Goal: Task Accomplishment & Management: Manage account settings

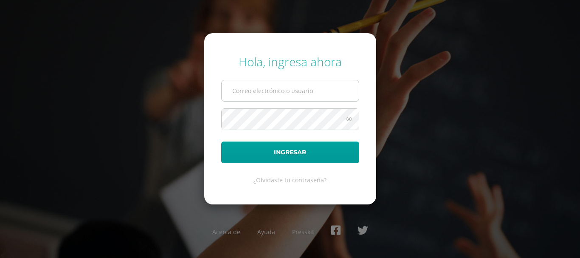
click at [258, 87] on input "text" at bounding box center [290, 90] width 137 height 21
type input "[EMAIL_ADDRESS][DOMAIN_NAME]"
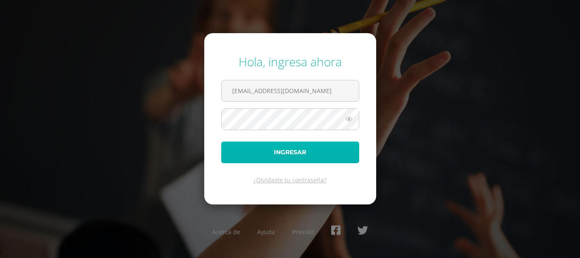
click at [275, 153] on button "Ingresar" at bounding box center [290, 152] width 138 height 22
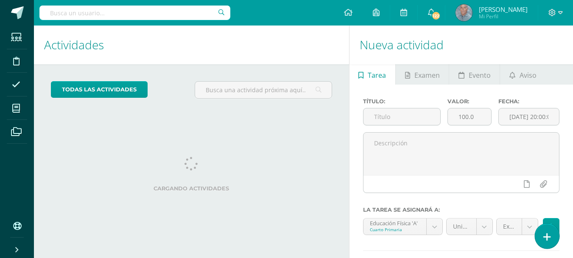
click at [549, 237] on icon at bounding box center [548, 237] width 8 height 10
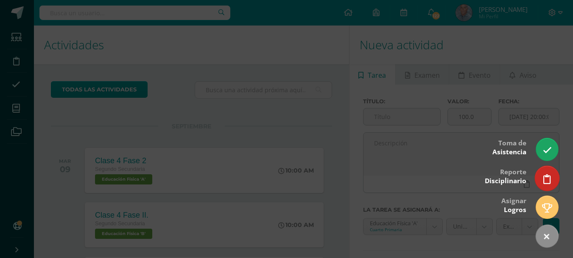
click at [540, 178] on link at bounding box center [547, 177] width 24 height 25
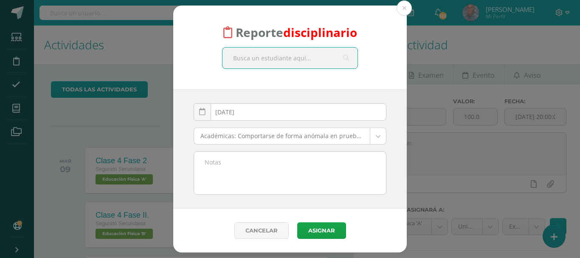
click at [243, 57] on input "text" at bounding box center [289, 58] width 135 height 21
type input "brian"
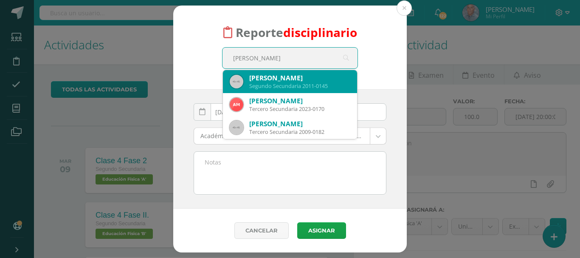
click at [292, 84] on div "Segundo Secundaria 2011-0145" at bounding box center [299, 85] width 101 height 7
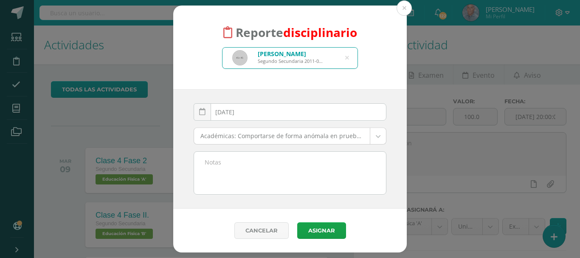
click at [379, 138] on body "Reporte disciplinario Brianna Sofia Cifuentes Lemus Segundo Secundaria 2011-014…" at bounding box center [290, 129] width 580 height 258
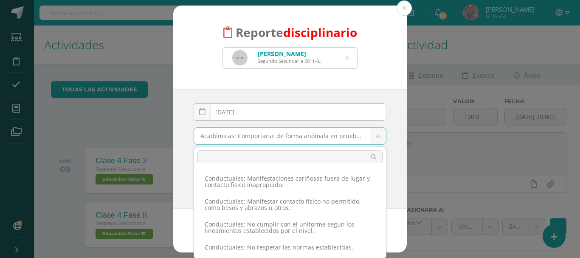
scroll to position [530, 0]
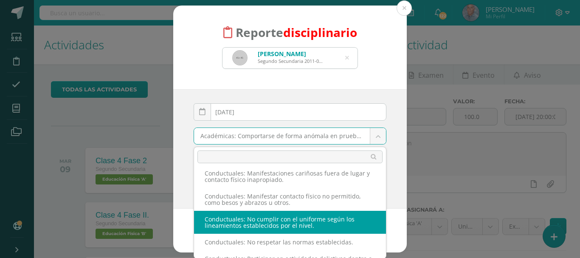
select select "37"
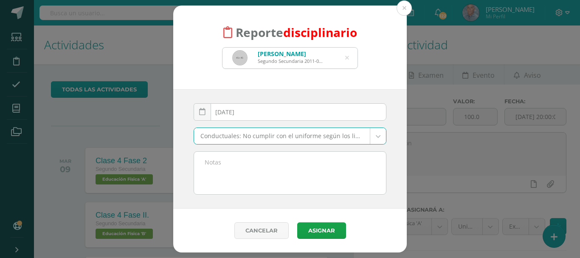
click at [216, 154] on textarea at bounding box center [290, 172] width 192 height 42
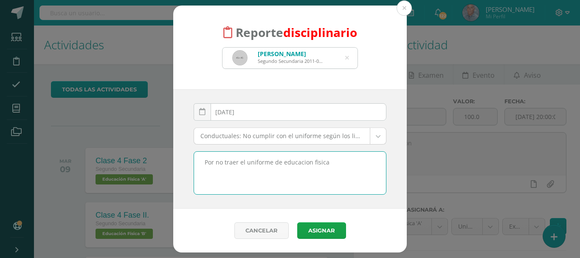
click at [303, 164] on textarea "Por no traer el uniforme de educacion fisica" at bounding box center [290, 172] width 192 height 42
click at [319, 163] on textarea "Por no traer el uniforme de educacion fisica" at bounding box center [290, 172] width 192 height 42
click at [308, 163] on textarea "Por no traer el uniforme de educacion fisica" at bounding box center [290, 172] width 192 height 42
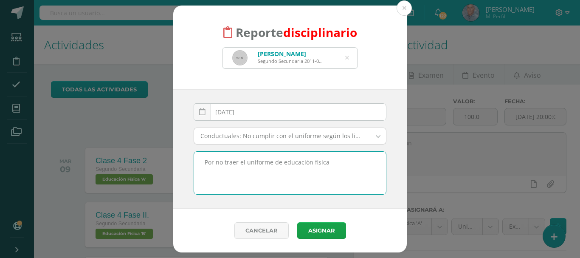
click at [315, 163] on textarea "Por no traer el uniforme de educación fisica" at bounding box center [290, 172] width 192 height 42
click at [327, 163] on textarea "Por no traer el uniforme de educación física" at bounding box center [290, 172] width 192 height 42
type textarea "Por no traer el uniforme de educación física y venir con el uniforme de diario"
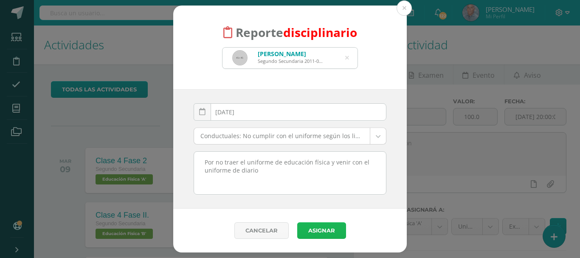
click at [328, 232] on button "Asignar" at bounding box center [321, 230] width 49 height 17
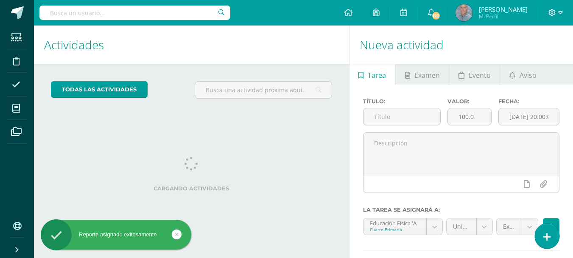
click at [548, 236] on icon at bounding box center [548, 237] width 8 height 10
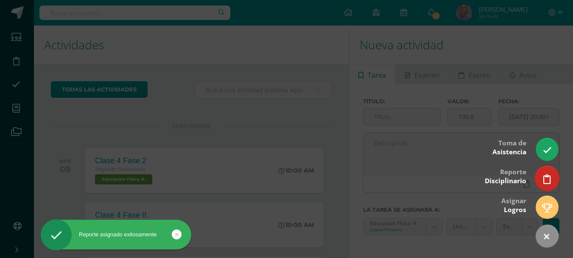
click at [547, 177] on icon at bounding box center [548, 179] width 8 height 10
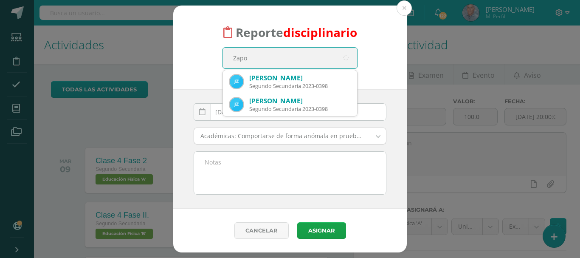
type input "Zapon"
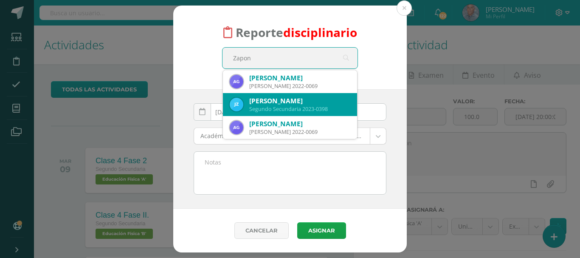
click at [280, 100] on div "Jose Andres Zapón Castro" at bounding box center [299, 100] width 101 height 9
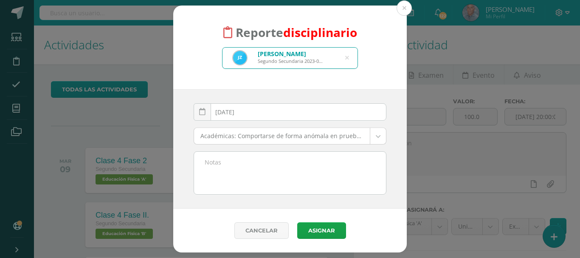
click at [374, 135] on body "Reporte disciplinario Jose Andres Zapón Castro Segundo Secundaria 2023-0398 Zap…" at bounding box center [290, 129] width 580 height 258
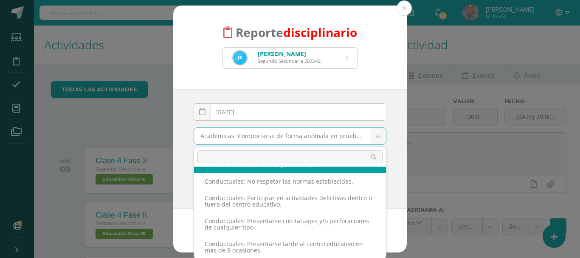
scroll to position [574, 0]
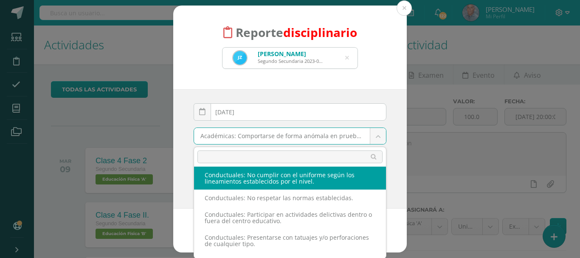
select select "37"
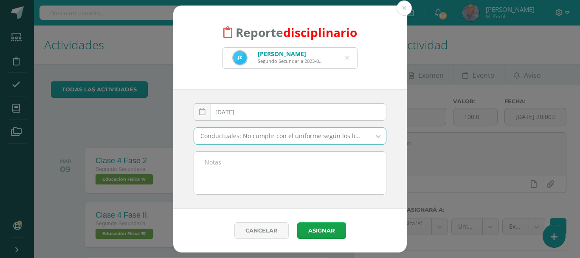
click at [232, 156] on textarea at bounding box center [290, 172] width 192 height 42
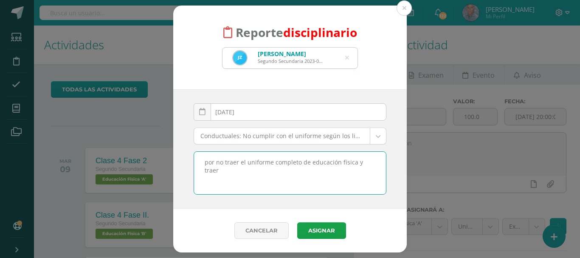
click at [271, 161] on textarea "por no traer el uniforme completo de educación física y traer" at bounding box center [290, 172] width 192 height 42
click at [348, 165] on textarea "por no traer la playera de educación física completo de educación física y traer" at bounding box center [290, 172] width 192 height 42
click at [253, 171] on textarea "por no traer la playera de educación física completo de educación física y traer" at bounding box center [290, 172] width 192 height 42
type textarea "por no traer la playera de educación física y traer una playera blanca no acorde"
click at [315, 233] on button "Asignar" at bounding box center [321, 230] width 49 height 17
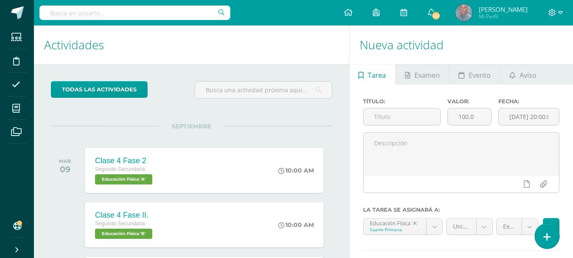
click at [550, 240] on icon at bounding box center [548, 237] width 8 height 10
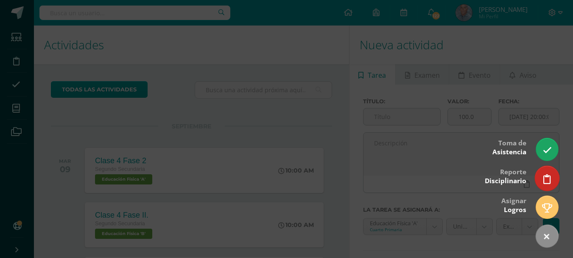
click at [546, 176] on icon at bounding box center [548, 179] width 8 height 10
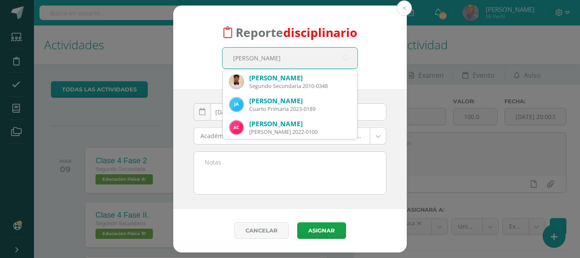
type input "emiliano Mira"
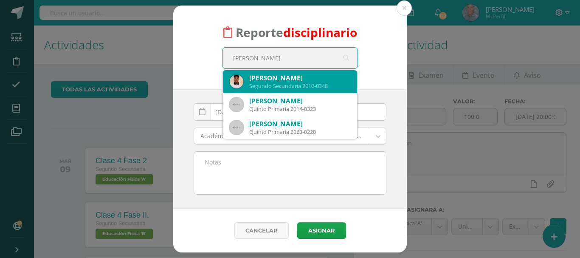
click at [264, 84] on div "Segundo Secundaria 2010-0348" at bounding box center [299, 85] width 101 height 7
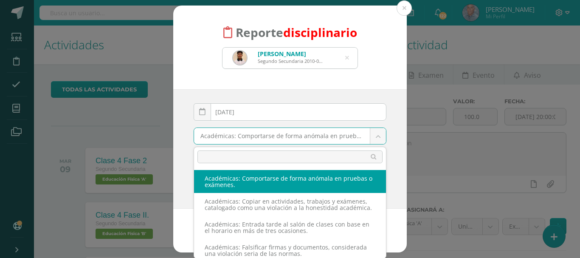
click at [374, 140] on body "Reporte disciplinario Emiliano Mira Girón Segundo Secundaria 2010-0348 emiliano…" at bounding box center [290, 129] width 580 height 258
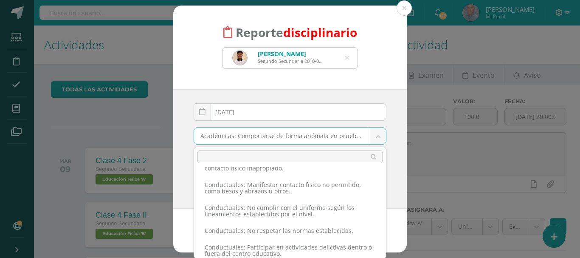
scroll to position [547, 0]
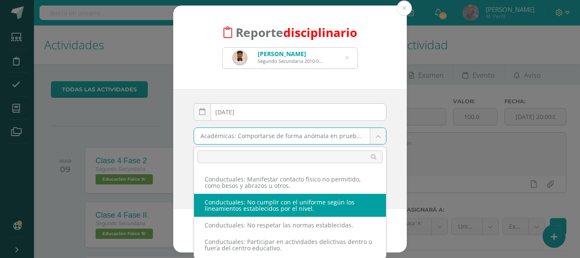
select select "37"
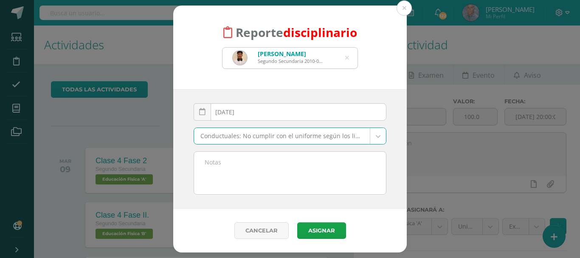
click at [219, 165] on textarea at bounding box center [290, 172] width 192 height 42
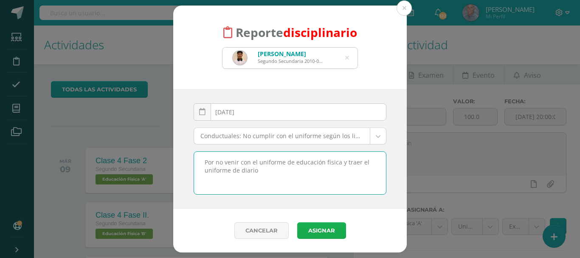
type textarea "Por no venir con el uniforme de educación física y traer el uniforme de diario"
click at [330, 231] on button "Asignar" at bounding box center [321, 230] width 49 height 17
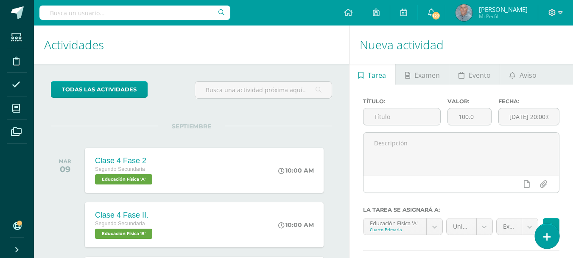
click at [548, 238] on icon at bounding box center [548, 237] width 8 height 10
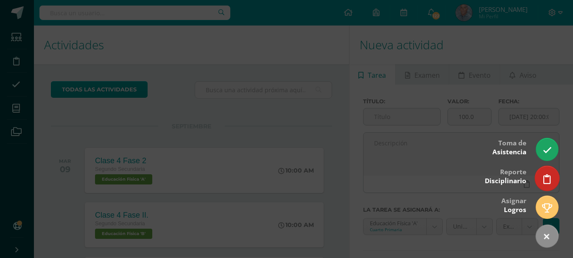
click at [544, 181] on icon at bounding box center [548, 179] width 8 height 10
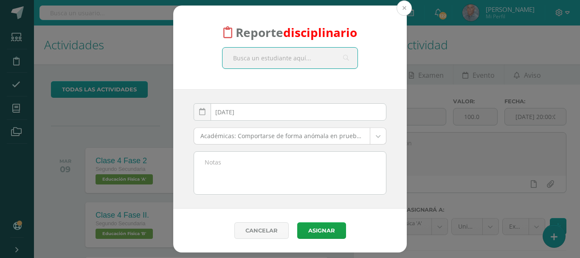
click at [404, 6] on button at bounding box center [403, 7] width 15 height 15
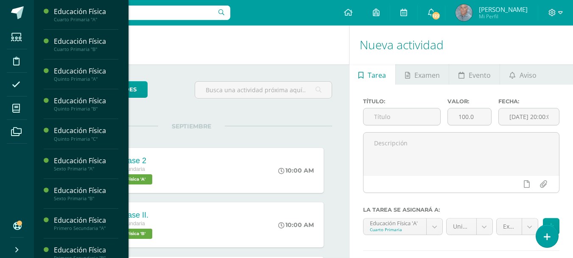
scroll to position [225, 0]
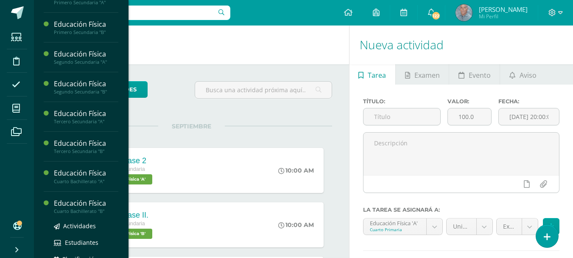
click at [89, 212] on div "Cuarto Bachillerato "B"" at bounding box center [86, 211] width 65 height 6
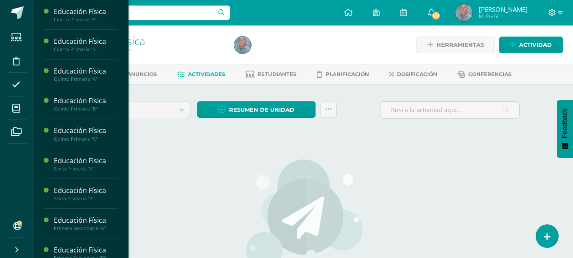
scroll to position [225, 0]
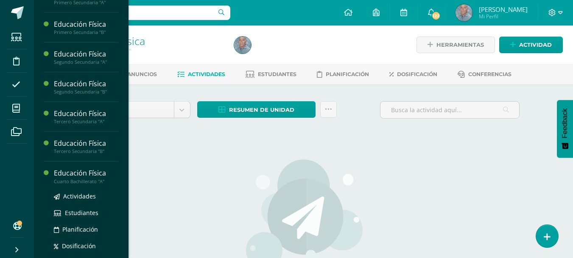
click at [84, 180] on div "Cuarto Bachillerato "A"" at bounding box center [86, 181] width 65 height 6
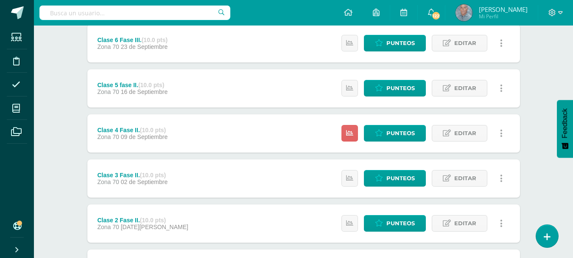
scroll to position [119, 0]
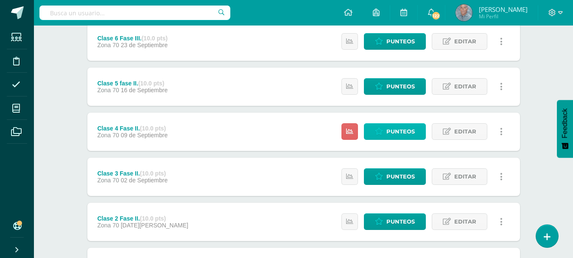
click at [394, 128] on span "Punteos" at bounding box center [401, 131] width 28 height 16
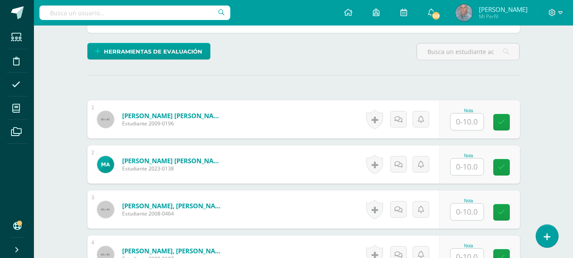
scroll to position [211, 0]
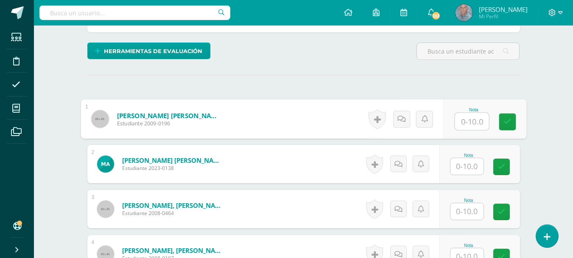
click at [463, 123] on input "text" at bounding box center [472, 121] width 34 height 17
type input "10"
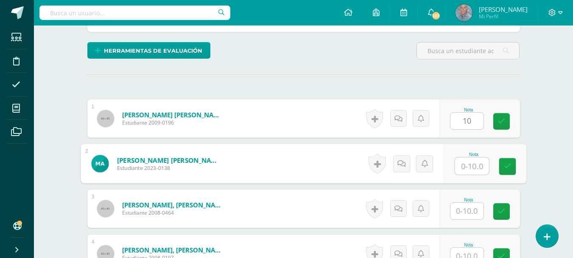
click at [462, 167] on input "text" at bounding box center [472, 165] width 34 height 17
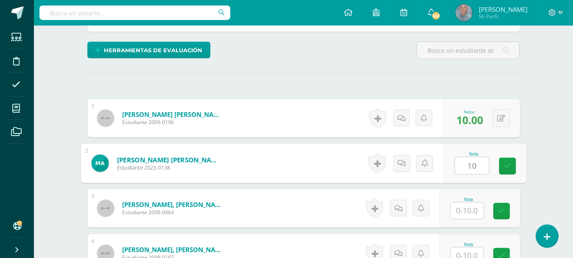
type input "10"
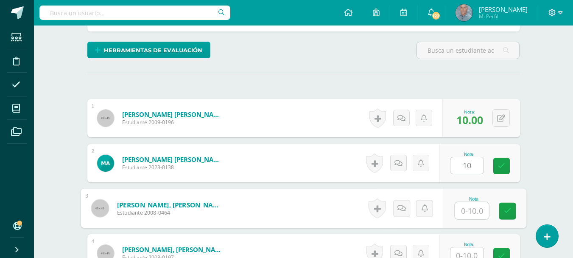
click at [461, 206] on input "text" at bounding box center [472, 210] width 34 height 17
type input "8"
click at [466, 252] on input "text" at bounding box center [467, 255] width 33 height 17
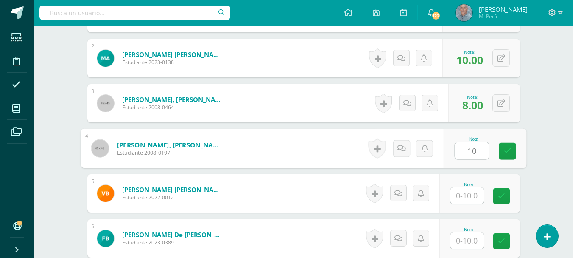
scroll to position [334, 0]
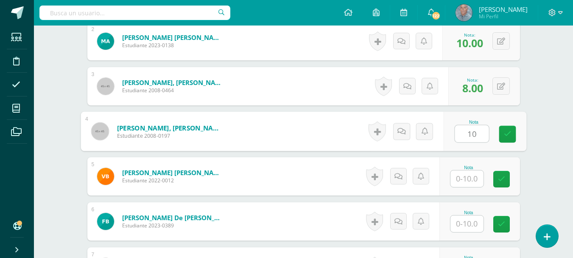
type input "10"
click at [466, 179] on input "text" at bounding box center [467, 178] width 33 height 17
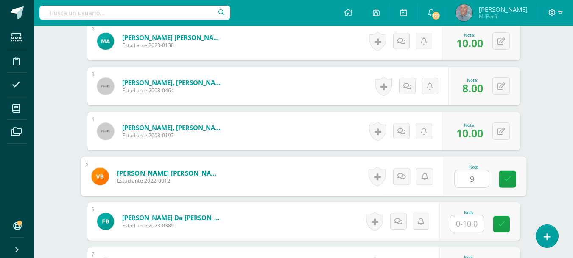
type input "9"
click at [461, 224] on input "text" at bounding box center [467, 223] width 33 height 17
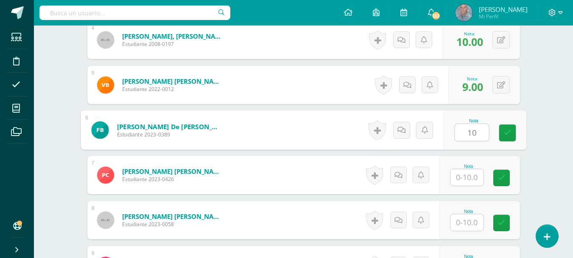
scroll to position [436, 0]
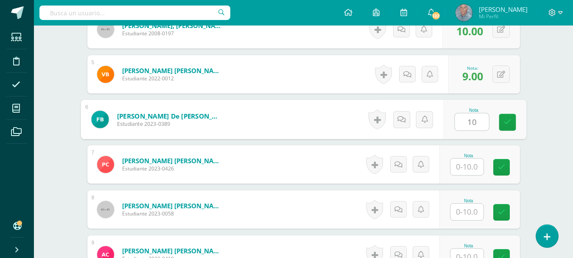
type input "10"
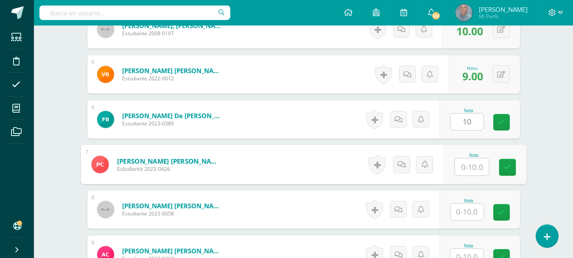
click at [469, 166] on input "text" at bounding box center [472, 166] width 34 height 17
type input "10"
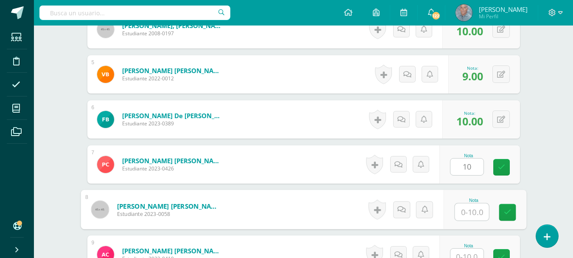
click at [463, 210] on input "text" at bounding box center [472, 211] width 34 height 17
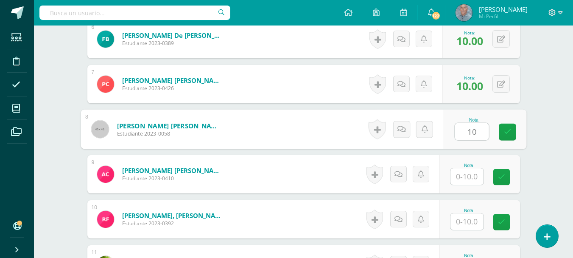
scroll to position [521, 0]
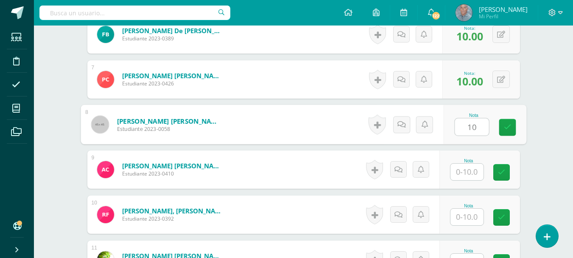
type input "10"
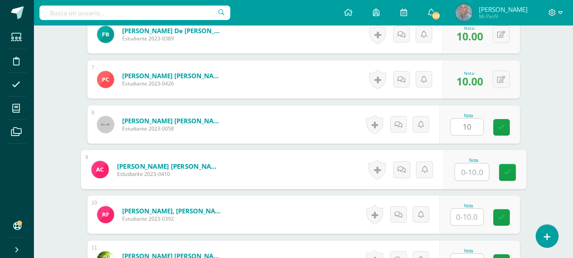
click at [461, 173] on input "text" at bounding box center [472, 171] width 34 height 17
type input "10"
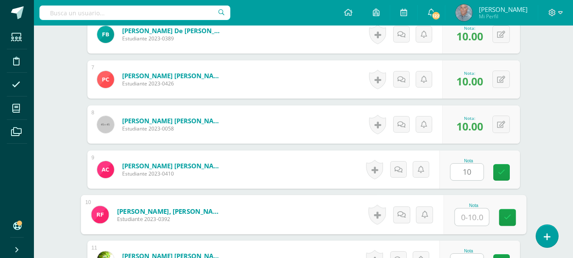
click at [463, 219] on input "text" at bounding box center [472, 216] width 34 height 17
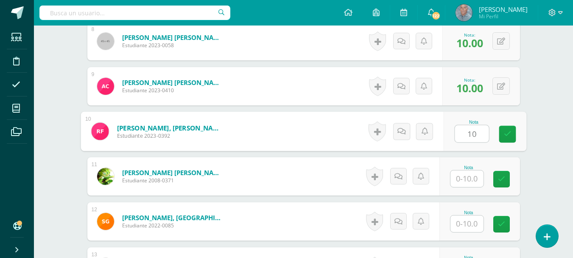
scroll to position [606, 0]
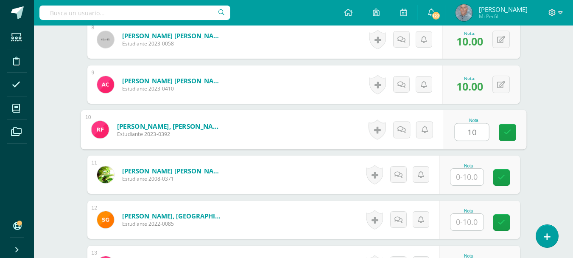
type input "10"
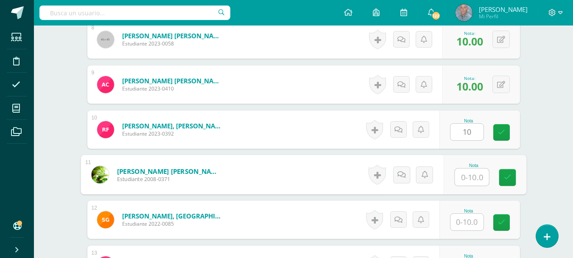
click at [461, 179] on input "text" at bounding box center [472, 176] width 34 height 17
type input "9"
click at [461, 221] on input "text" at bounding box center [467, 221] width 33 height 17
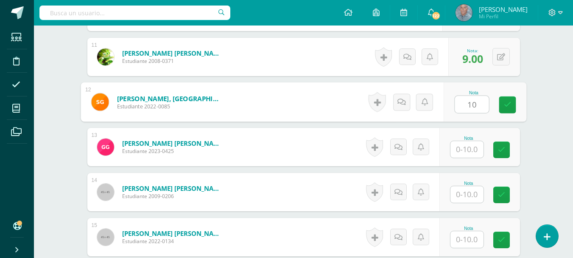
scroll to position [724, 0]
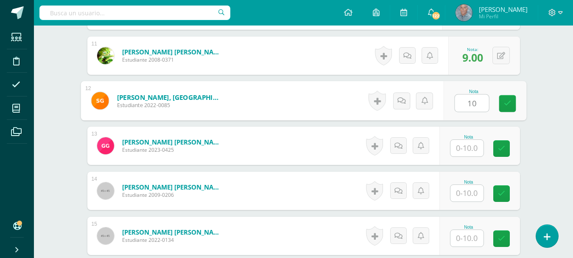
type input "10"
click at [466, 147] on input "text" at bounding box center [467, 148] width 33 height 17
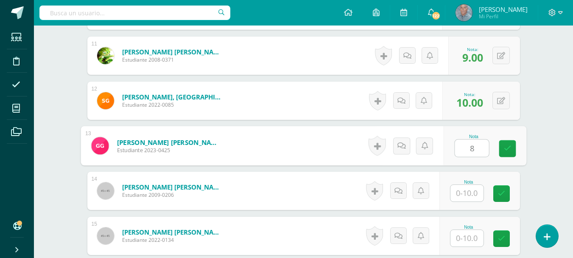
type input "8"
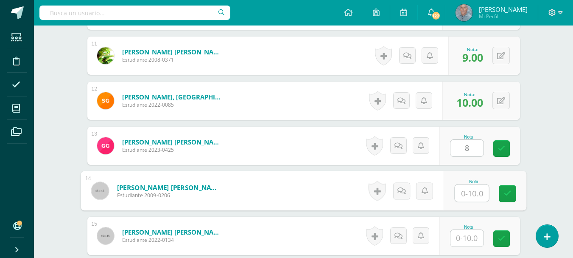
click at [462, 194] on input "text" at bounding box center [472, 193] width 34 height 17
type input "10"
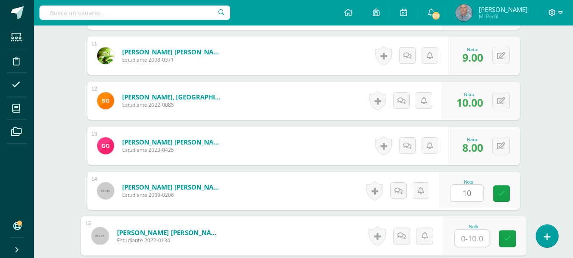
click at [459, 238] on input "text" at bounding box center [472, 238] width 34 height 17
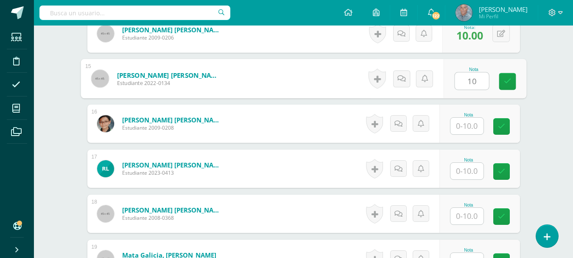
scroll to position [894, 0]
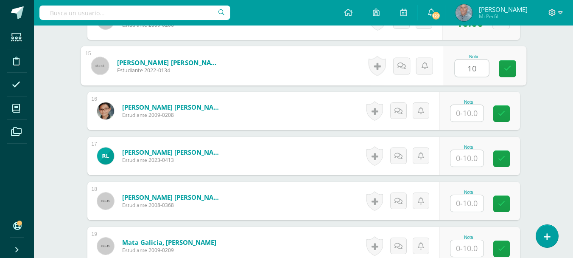
type input "10"
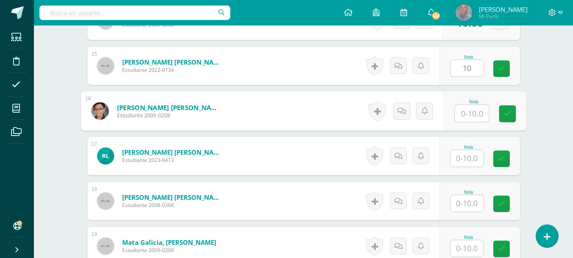
click at [461, 115] on input "text" at bounding box center [472, 113] width 34 height 17
type input "10"
click at [458, 159] on input "text" at bounding box center [467, 158] width 33 height 17
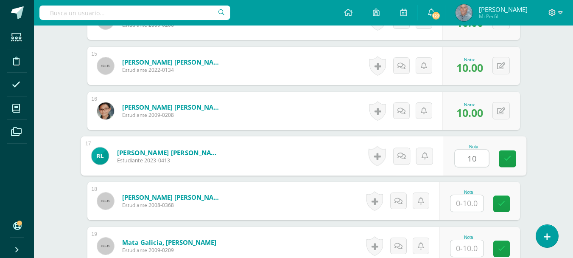
type input "10"
click at [460, 205] on input "text" at bounding box center [467, 203] width 33 height 17
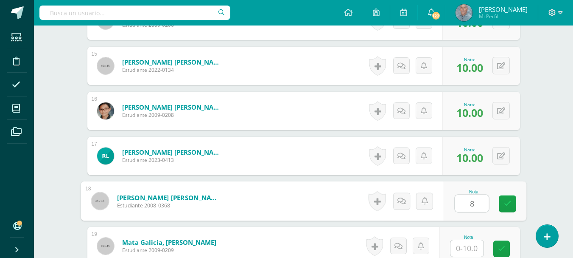
type input "8"
click at [462, 249] on input "text" at bounding box center [467, 248] width 33 height 17
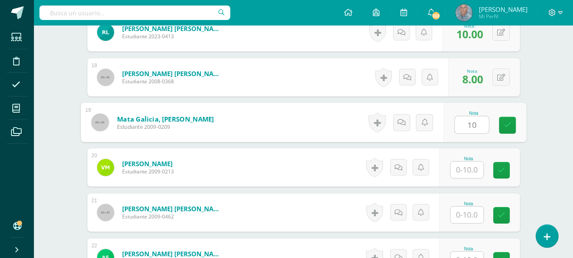
scroll to position [1030, 0]
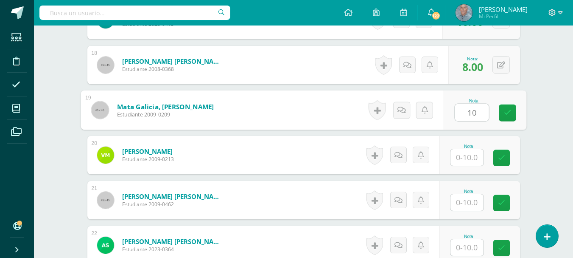
type input "10"
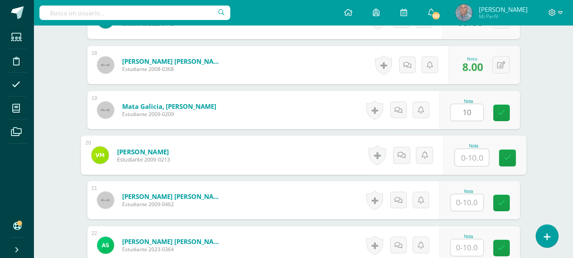
click at [461, 160] on input "text" at bounding box center [472, 157] width 34 height 17
type input "9"
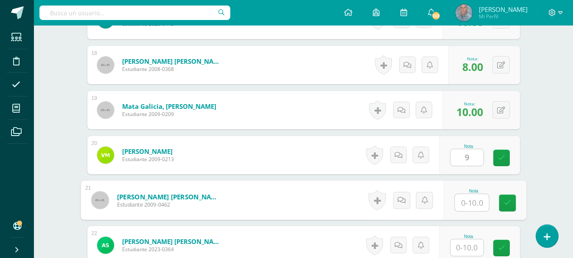
click at [463, 200] on input "text" at bounding box center [472, 202] width 34 height 17
type input "9"
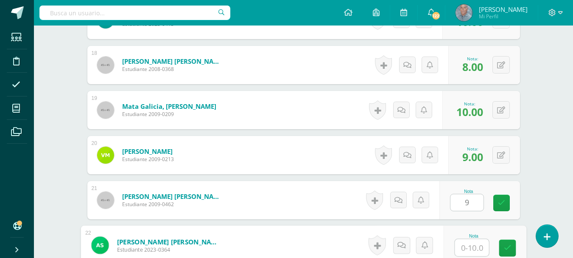
click at [463, 248] on input "text" at bounding box center [472, 247] width 34 height 17
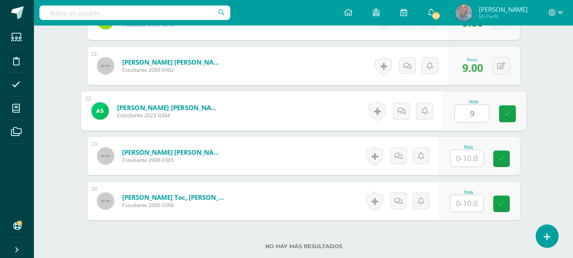
scroll to position [1166, 0]
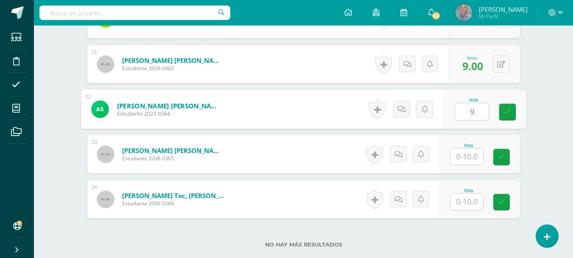
type input "9"
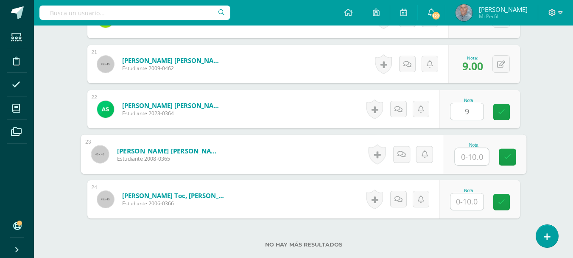
click at [461, 157] on input "text" at bounding box center [472, 156] width 34 height 17
type input "10"
click at [463, 198] on input "text" at bounding box center [467, 201] width 33 height 17
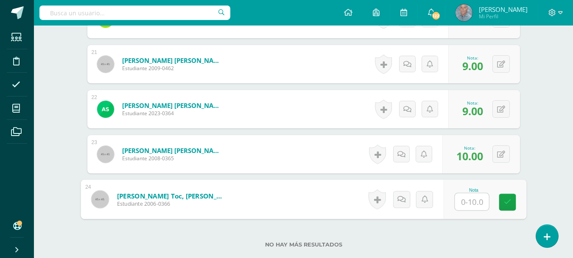
type input "9"
click at [502, 202] on link at bounding box center [507, 202] width 17 height 17
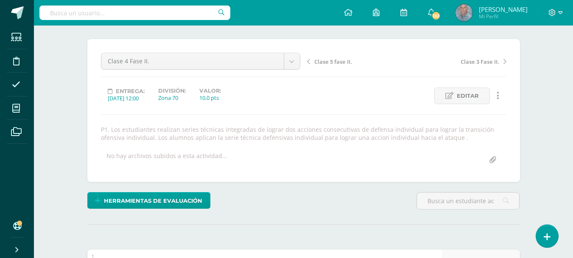
scroll to position [45, 0]
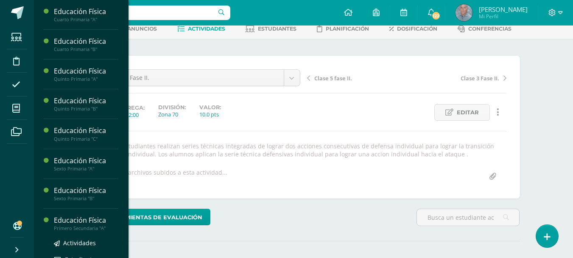
click at [87, 226] on div "Primero Secundaria "A"" at bounding box center [86, 228] width 65 height 6
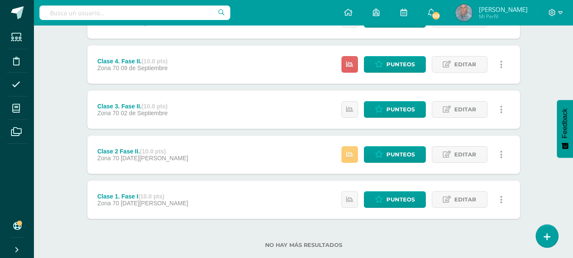
scroll to position [187, 0]
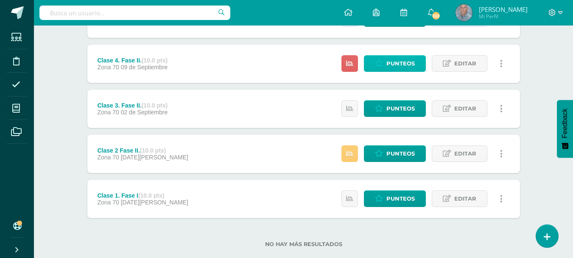
click at [394, 63] on span "Punteos" at bounding box center [401, 64] width 28 height 16
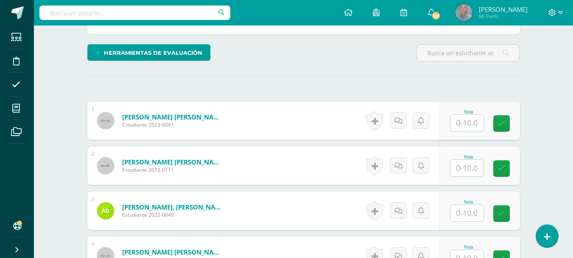
scroll to position [218, 0]
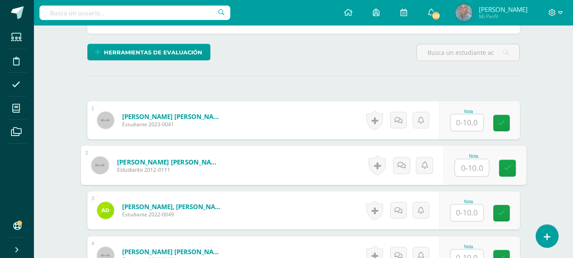
click at [463, 170] on input "text" at bounding box center [472, 167] width 34 height 17
type input "10"
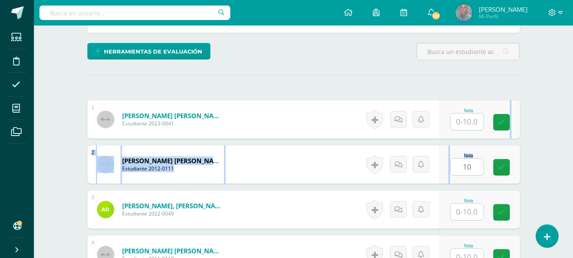
drag, startPoint x: 492, startPoint y: 117, endPoint x: 466, endPoint y: 183, distance: 71.0
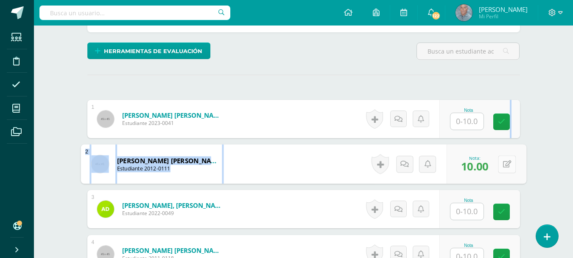
click at [496, 163] on div "0 [GEOGRAPHIC_DATA] Logros obtenidos Aún no hay logros agregados Nota: 10.00" at bounding box center [487, 163] width 80 height 39
click at [194, 165] on span "Estudiante 2012-0111" at bounding box center [169, 169] width 105 height 8
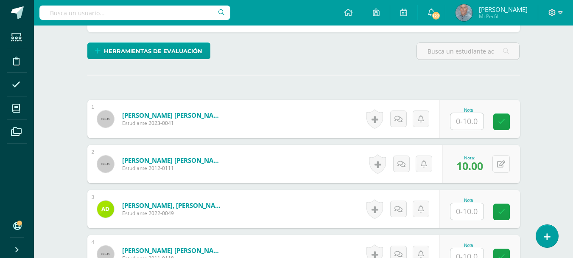
click at [497, 164] on div "0 [GEOGRAPHIC_DATA] Logros obtenidos Aún no hay logros agregados Nota: 10.00" at bounding box center [482, 164] width 78 height 38
click at [480, 164] on span "10.00" at bounding box center [475, 165] width 28 height 15
click at [499, 163] on button at bounding box center [501, 163] width 17 height 17
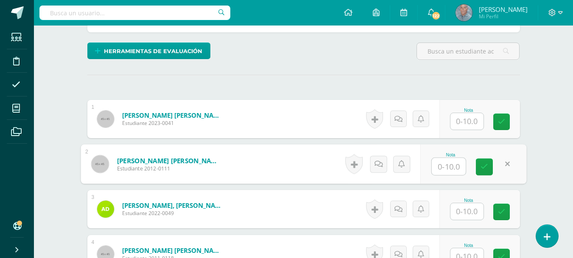
click at [458, 212] on input "text" at bounding box center [467, 211] width 33 height 17
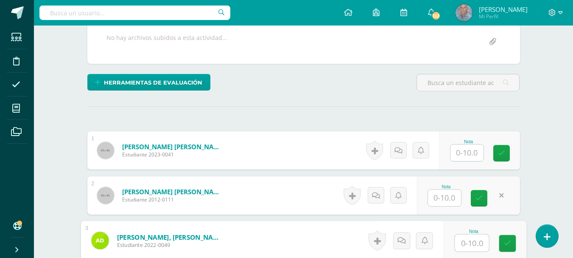
scroll to position [185, 0]
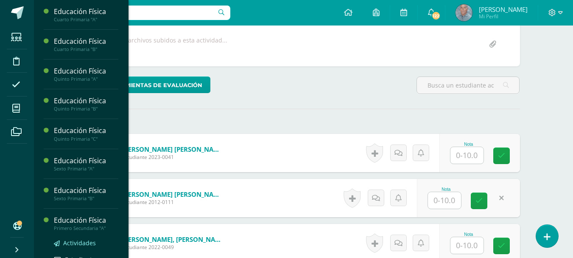
click at [92, 244] on span "Actividades" at bounding box center [79, 242] width 33 height 8
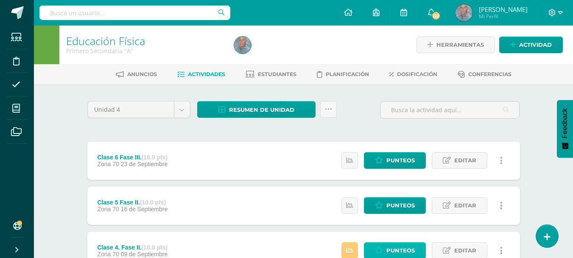
click at [399, 249] on span "Punteos" at bounding box center [401, 250] width 28 height 16
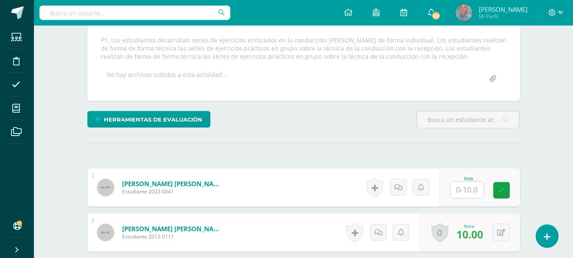
scroll to position [151, 0]
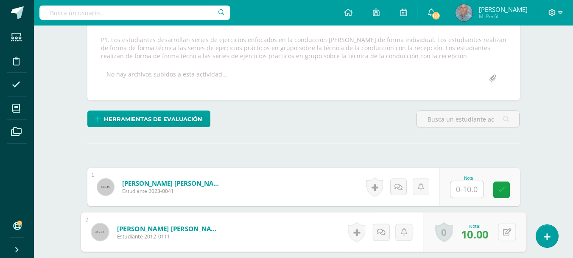
click at [501, 232] on button at bounding box center [507, 232] width 18 height 18
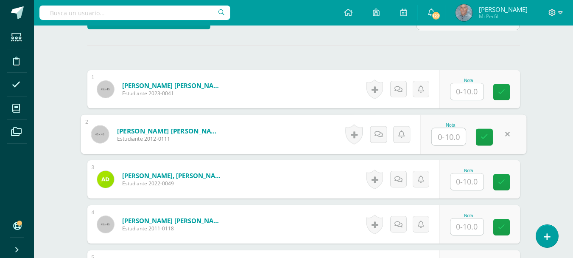
scroll to position [236, 0]
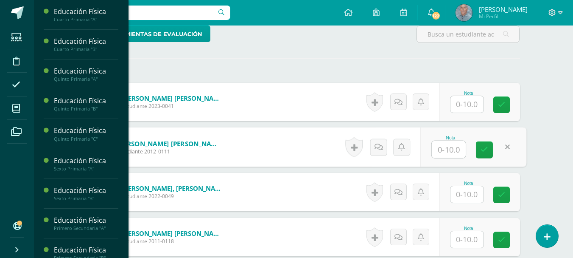
click at [92, 251] on div "Educación Física" at bounding box center [86, 250] width 65 height 10
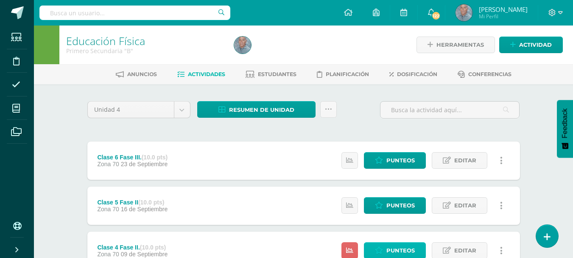
click at [397, 251] on span "Punteos" at bounding box center [401, 250] width 28 height 16
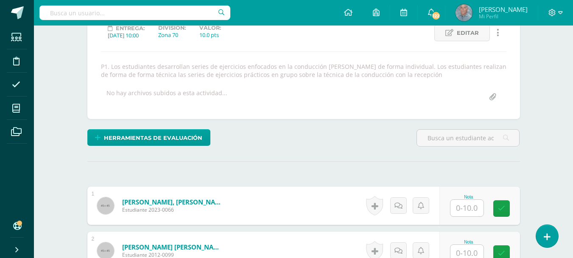
scroll to position [125, 0]
click at [465, 207] on input "text" at bounding box center [467, 207] width 33 height 17
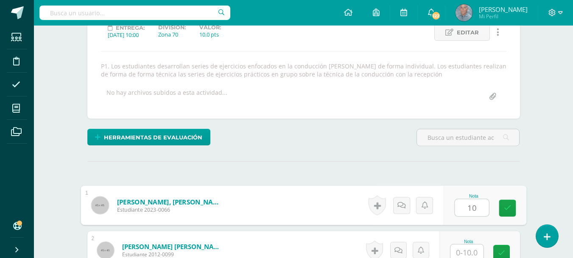
scroll to position [126, 0]
type input "10"
click at [460, 255] on input "text" at bounding box center [467, 252] width 33 height 17
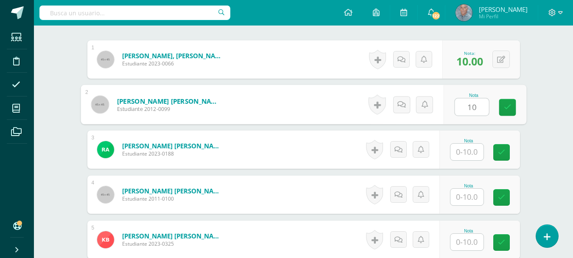
scroll to position [279, 0]
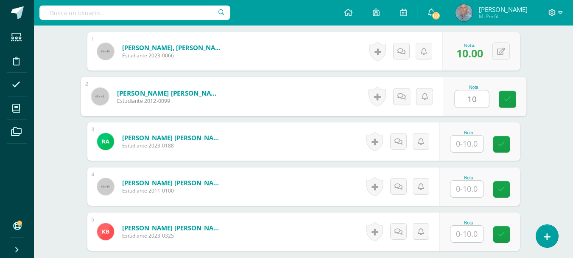
type input "10"
click at [454, 145] on div at bounding box center [467, 143] width 34 height 17
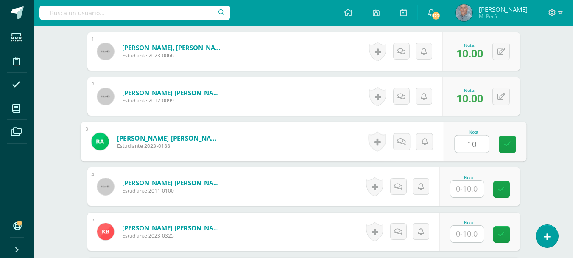
type input "10"
click at [460, 185] on input "text" at bounding box center [467, 188] width 33 height 17
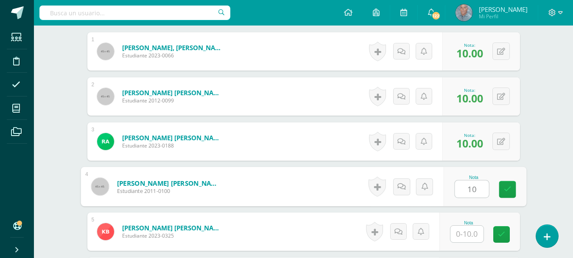
type input "10"
click at [463, 233] on input "text" at bounding box center [467, 233] width 33 height 17
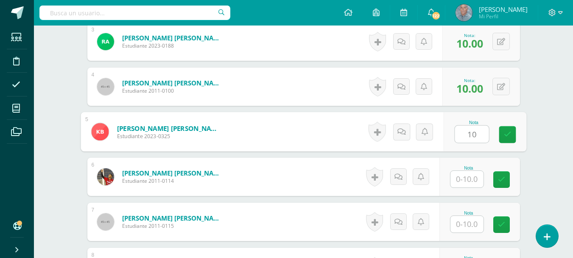
scroll to position [398, 0]
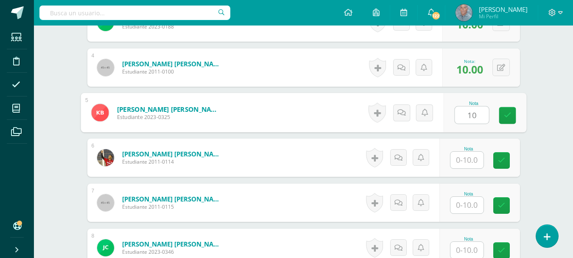
type input "10"
click at [463, 251] on input "text" at bounding box center [467, 249] width 33 height 17
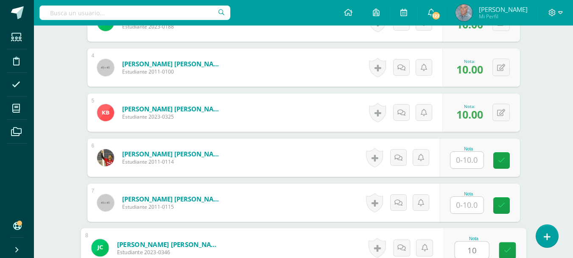
type input "10"
click at [461, 204] on input "text" at bounding box center [467, 204] width 33 height 17
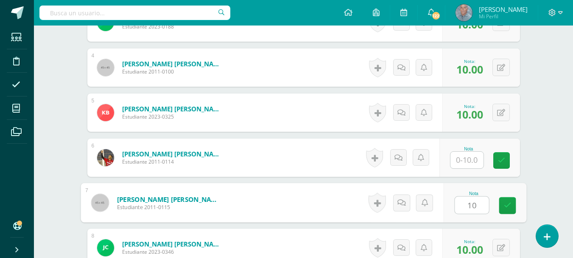
type input "10"
click at [462, 161] on input "text" at bounding box center [467, 159] width 33 height 17
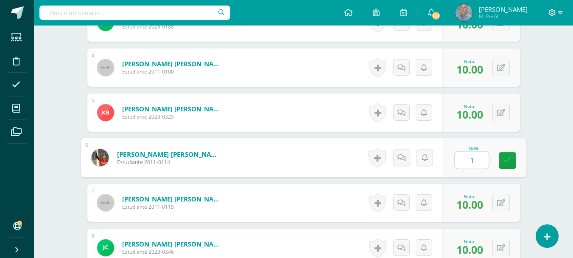
type input "10"
click at [512, 160] on link at bounding box center [507, 160] width 17 height 17
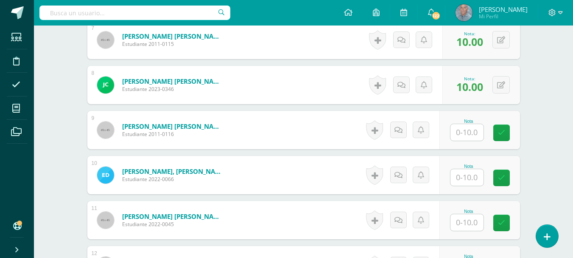
scroll to position [567, 0]
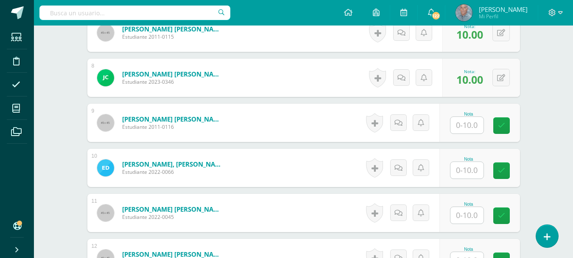
click at [457, 128] on input "text" at bounding box center [467, 125] width 33 height 17
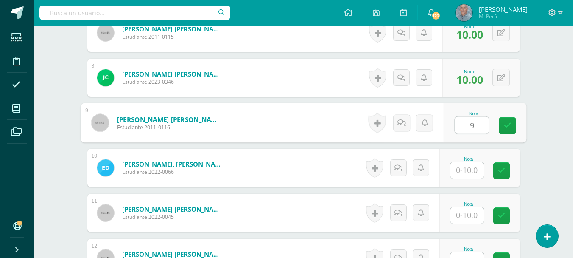
type input "9"
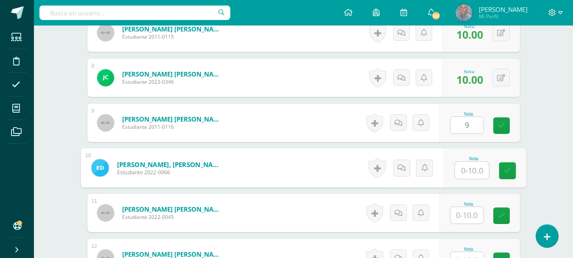
click at [462, 170] on input "text" at bounding box center [472, 170] width 34 height 17
type input "9"
click at [458, 214] on input "text" at bounding box center [467, 215] width 33 height 17
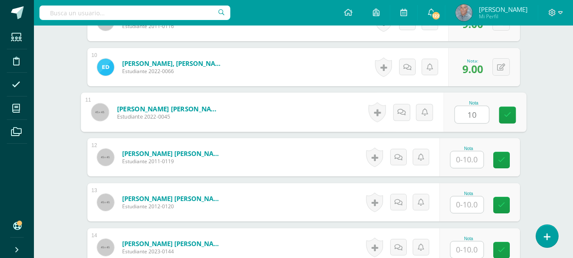
scroll to position [669, 0]
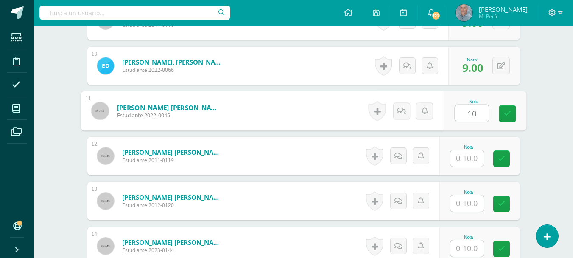
type input "10"
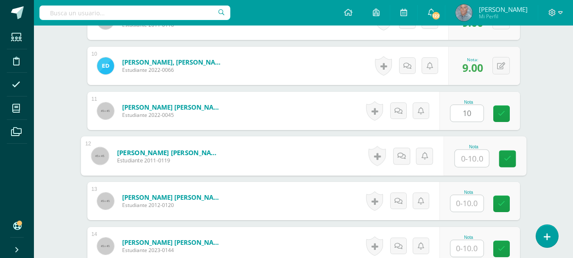
click at [459, 157] on input "text" at bounding box center [472, 158] width 34 height 17
type input "10"
click at [457, 199] on input "text" at bounding box center [467, 203] width 33 height 17
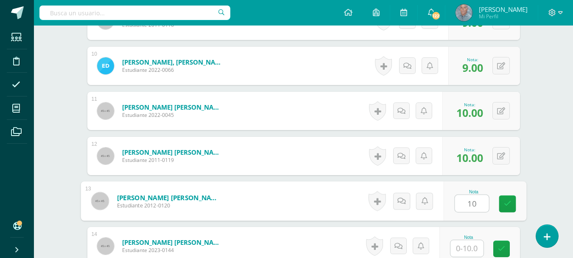
type input "10"
click at [463, 248] on input "text" at bounding box center [467, 248] width 33 height 17
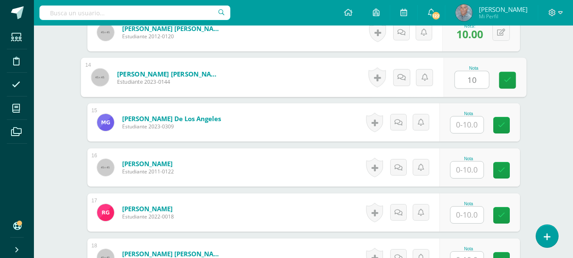
scroll to position [856, 0]
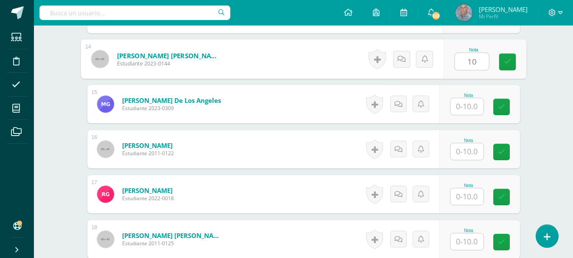
type input "10"
click at [463, 106] on input "text" at bounding box center [467, 106] width 33 height 17
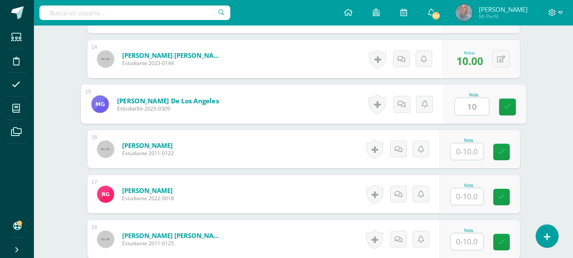
type input "10"
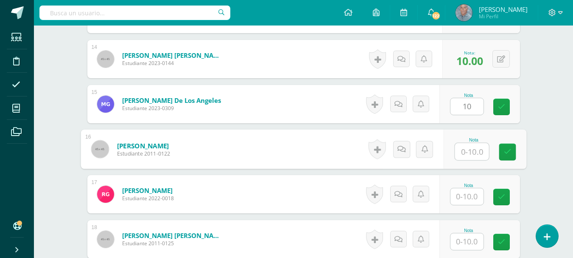
click at [462, 152] on input "text" at bounding box center [472, 151] width 34 height 17
type input "10"
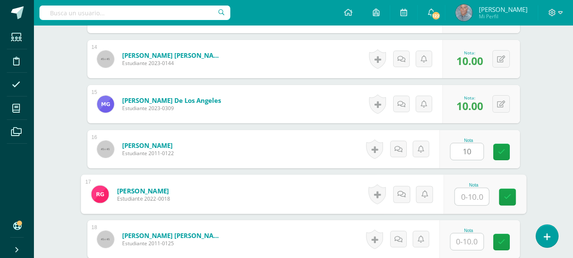
click at [457, 195] on input "text" at bounding box center [472, 196] width 34 height 17
type input "10"
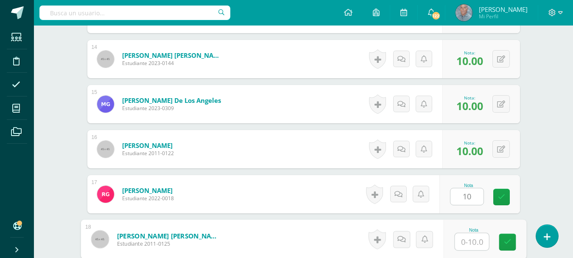
click at [458, 244] on input "text" at bounding box center [472, 241] width 34 height 17
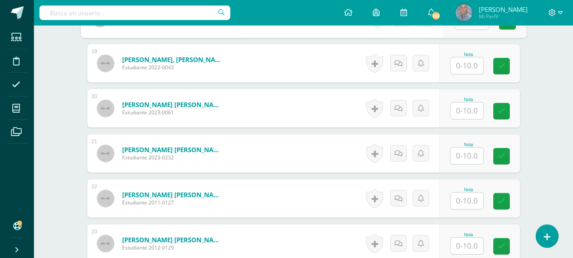
scroll to position [1094, 0]
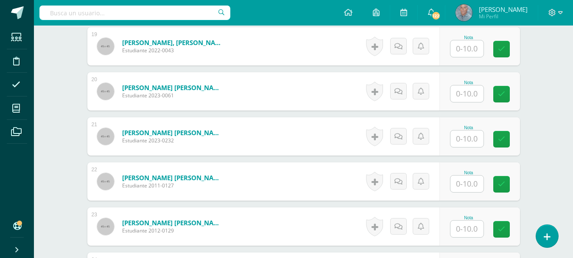
type input "10"
click at [457, 179] on input "text" at bounding box center [472, 183] width 34 height 17
type input "10"
click at [458, 137] on input "text" at bounding box center [467, 138] width 33 height 17
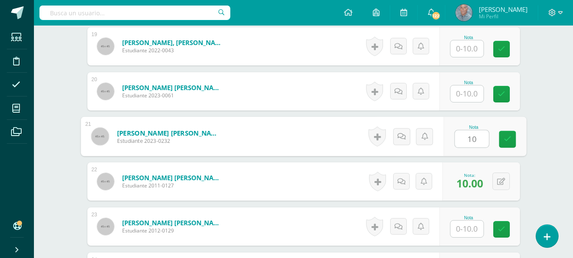
type input "10"
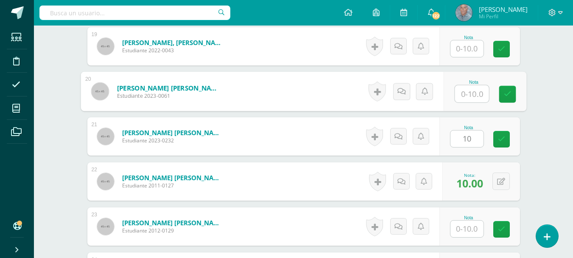
click at [463, 94] on input "text" at bounding box center [472, 93] width 34 height 17
type input "10"
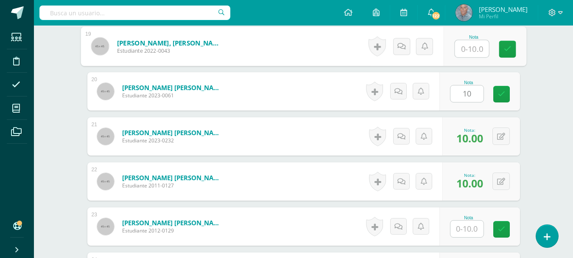
click at [461, 47] on input "text" at bounding box center [472, 48] width 34 height 17
type input "8"
click at [458, 225] on input "text" at bounding box center [467, 228] width 33 height 17
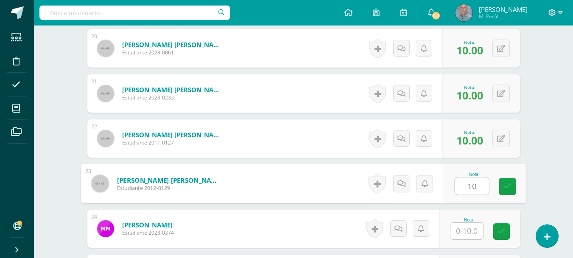
scroll to position [1144, 0]
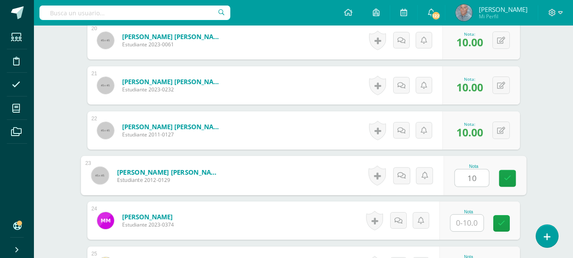
type input "10"
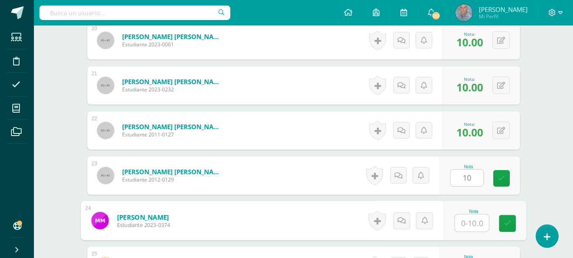
click at [464, 223] on input "text" at bounding box center [472, 222] width 34 height 17
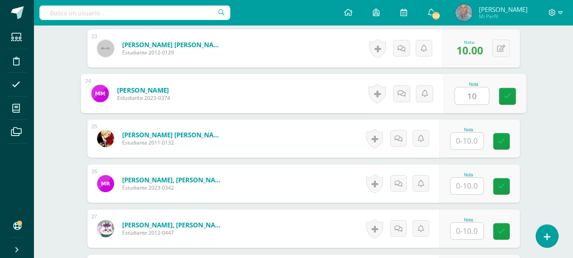
scroll to position [1280, 0]
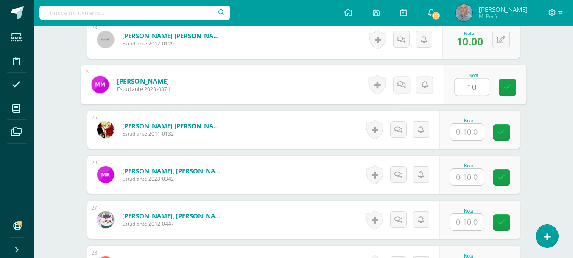
type input "10"
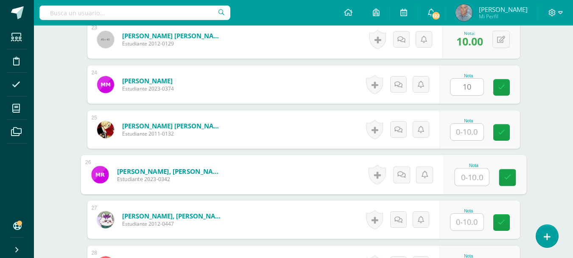
click at [463, 181] on input "text" at bounding box center [472, 176] width 34 height 17
type input "10"
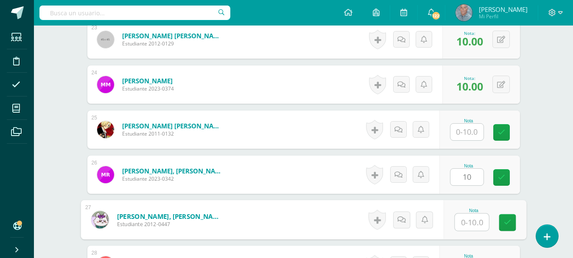
click at [461, 222] on input "text" at bounding box center [472, 221] width 34 height 17
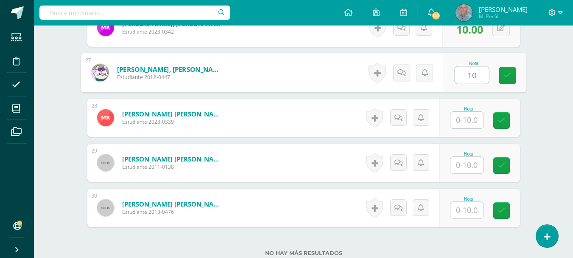
scroll to position [1493, 0]
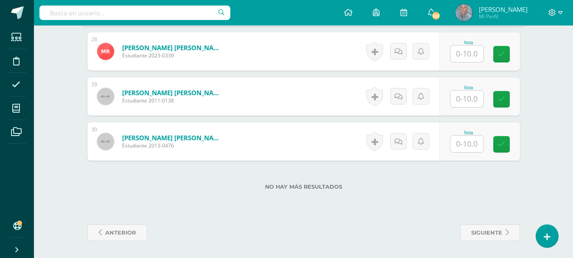
type input "10"
click at [464, 145] on input "text" at bounding box center [467, 143] width 33 height 17
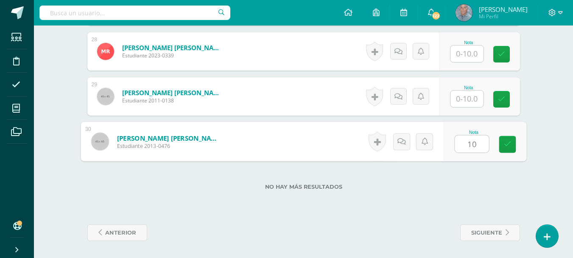
type input "10"
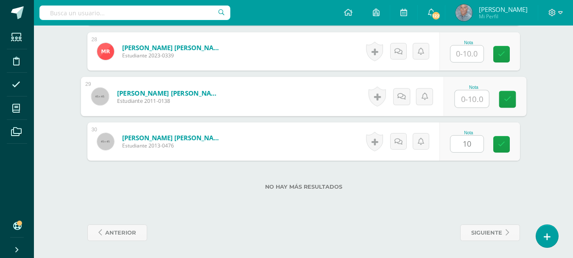
click at [462, 102] on input "text" at bounding box center [472, 98] width 34 height 17
drag, startPoint x: 469, startPoint y: 97, endPoint x: 460, endPoint y: 77, distance: 22.2
click at [469, 96] on input "10" at bounding box center [472, 98] width 34 height 17
type input "10"
click at [468, 48] on input "text" at bounding box center [467, 53] width 33 height 17
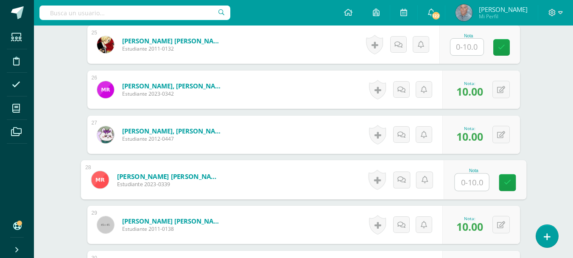
scroll to position [1357, 0]
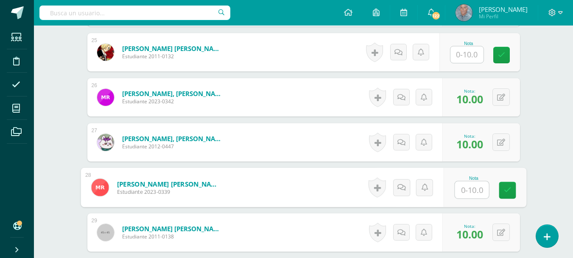
click at [466, 192] on input "text" at bounding box center [472, 189] width 34 height 17
type input "10"
click at [457, 53] on input "text" at bounding box center [467, 54] width 33 height 17
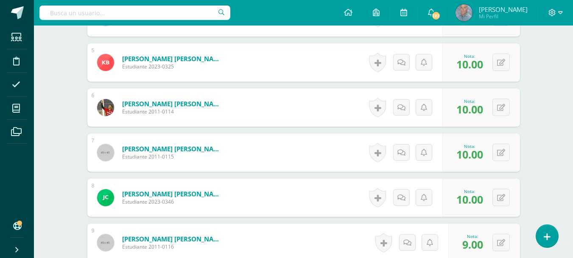
scroll to position [447, 0]
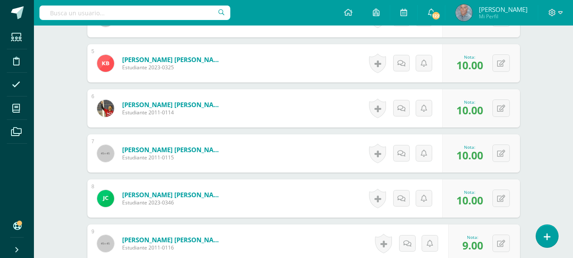
drag, startPoint x: 579, startPoint y: 3, endPoint x: 328, endPoint y: 55, distance: 256.0
click at [328, 55] on form "[PERSON_NAME] [PERSON_NAME] Estudiante 2023-0325 Nota 10.00 0 [GEOGRAPHIC_DATA]" at bounding box center [303, 63] width 433 height 38
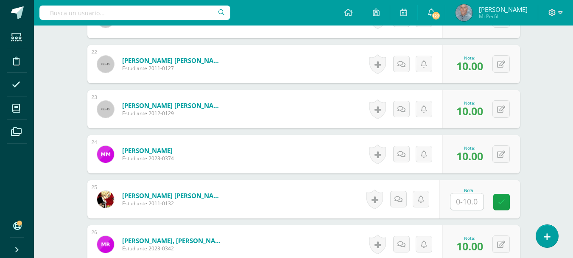
scroll to position [1228, 0]
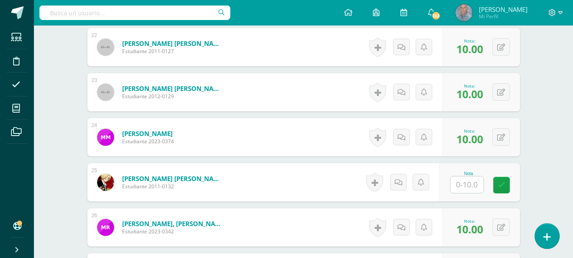
click at [549, 233] on icon at bounding box center [548, 237] width 8 height 10
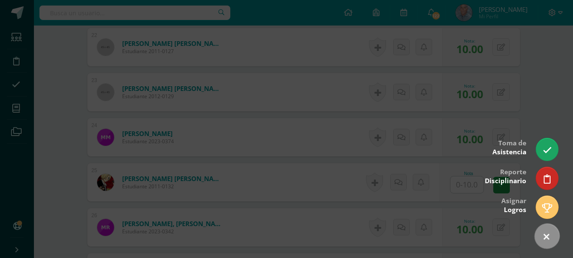
click at [545, 228] on link at bounding box center [547, 236] width 35 height 35
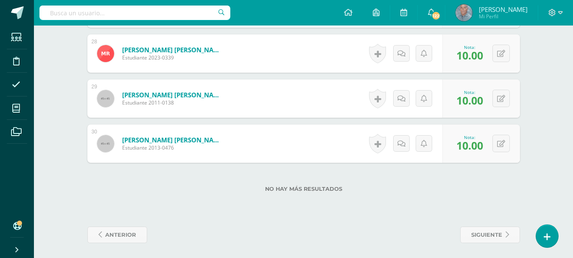
scroll to position [1493, 0]
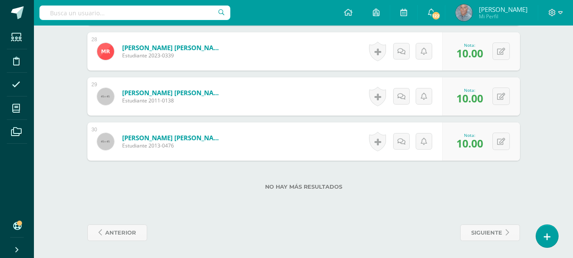
click at [149, 192] on div "No hay más resultados" at bounding box center [303, 179] width 433 height 39
click at [173, 192] on div "No hay más resultados" at bounding box center [303, 179] width 433 height 39
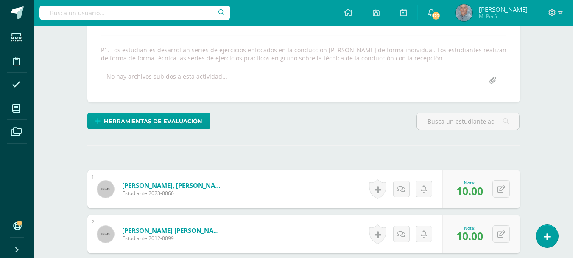
scroll to position [0, 0]
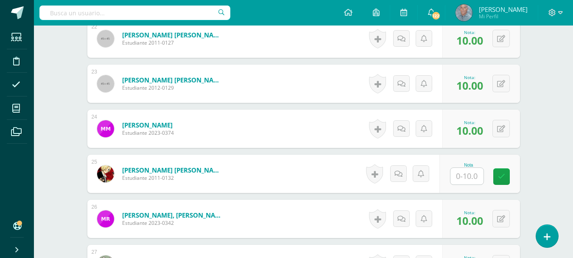
scroll to position [1231, 0]
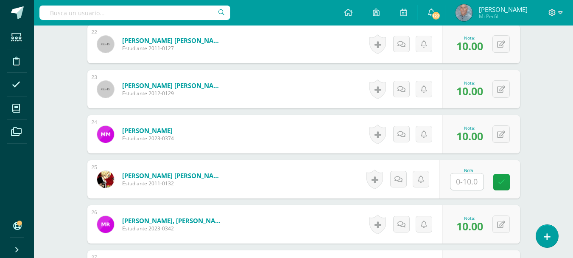
click at [247, 181] on form "[PERSON_NAME] [PERSON_NAME] Estudiante 2011-0132 Nota 0 [GEOGRAPHIC_DATA]" at bounding box center [303, 179] width 433 height 38
click at [463, 179] on input "text" at bounding box center [467, 181] width 33 height 17
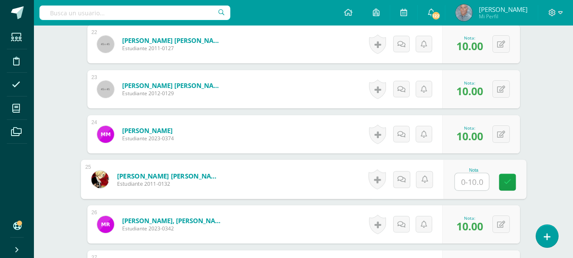
type input "8"
click at [506, 182] on icon at bounding box center [508, 181] width 8 height 7
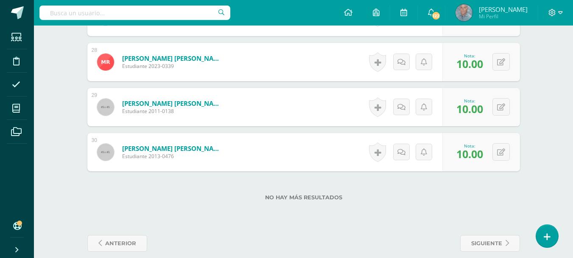
scroll to position [1485, 0]
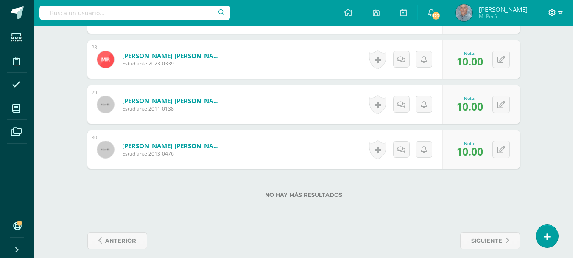
click at [562, 13] on icon at bounding box center [560, 13] width 5 height 8
click at [524, 60] on span "Cerrar sesión" at bounding box center [534, 58] width 38 height 8
